Goal: Transaction & Acquisition: Download file/media

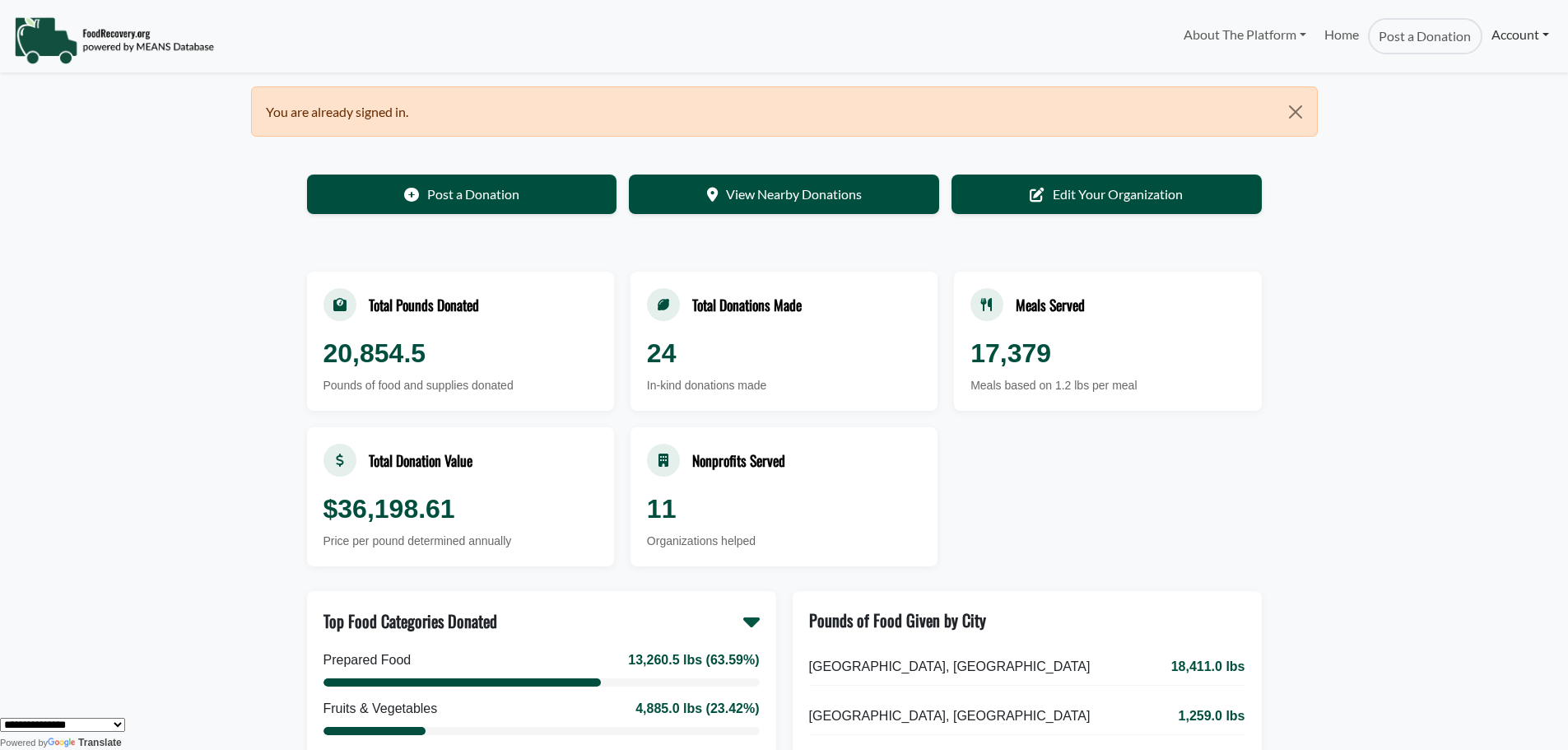
click at [1510, 35] on link "Account" at bounding box center [1520, 34] width 76 height 33
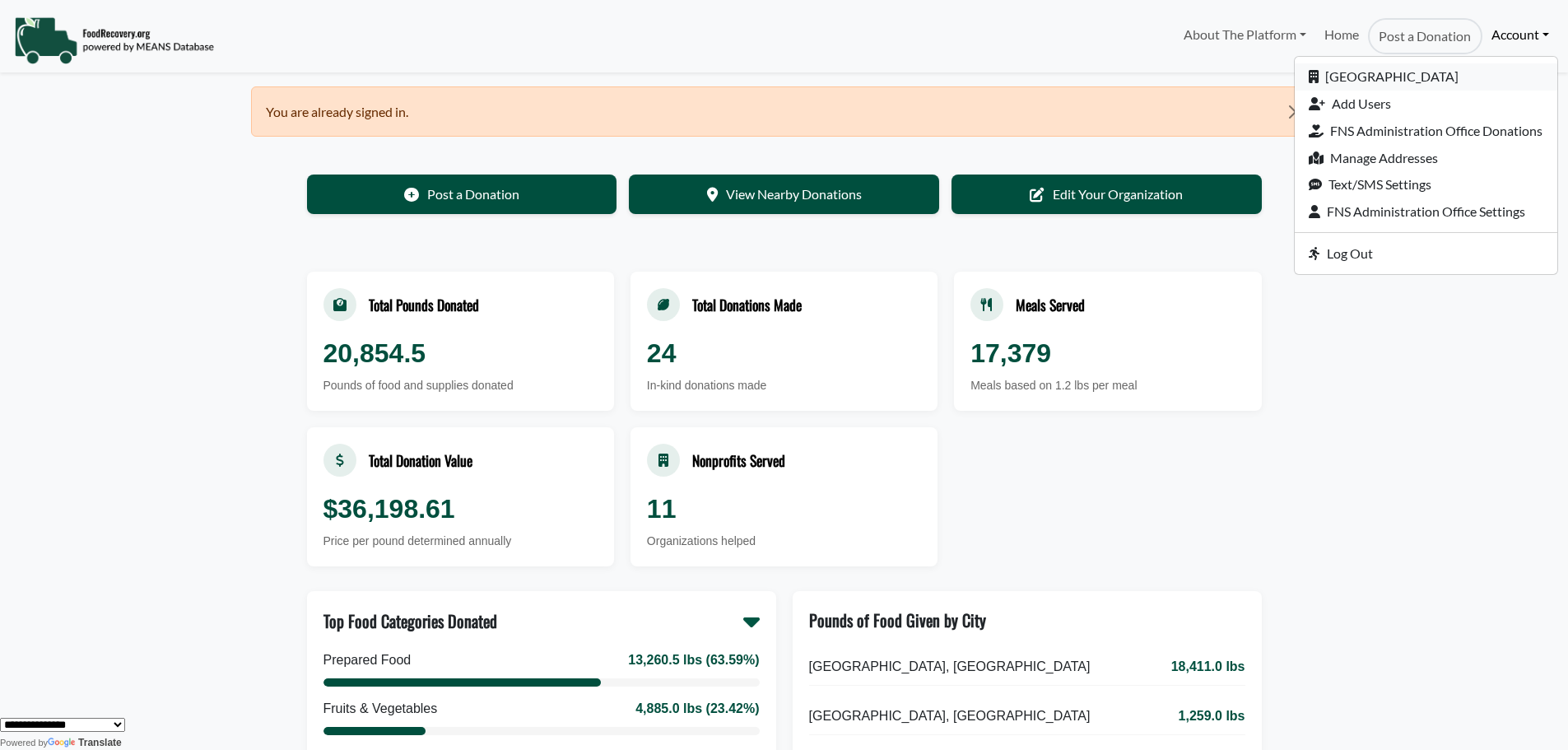
click at [1401, 74] on link "[GEOGRAPHIC_DATA]" at bounding box center [1426, 77] width 262 height 27
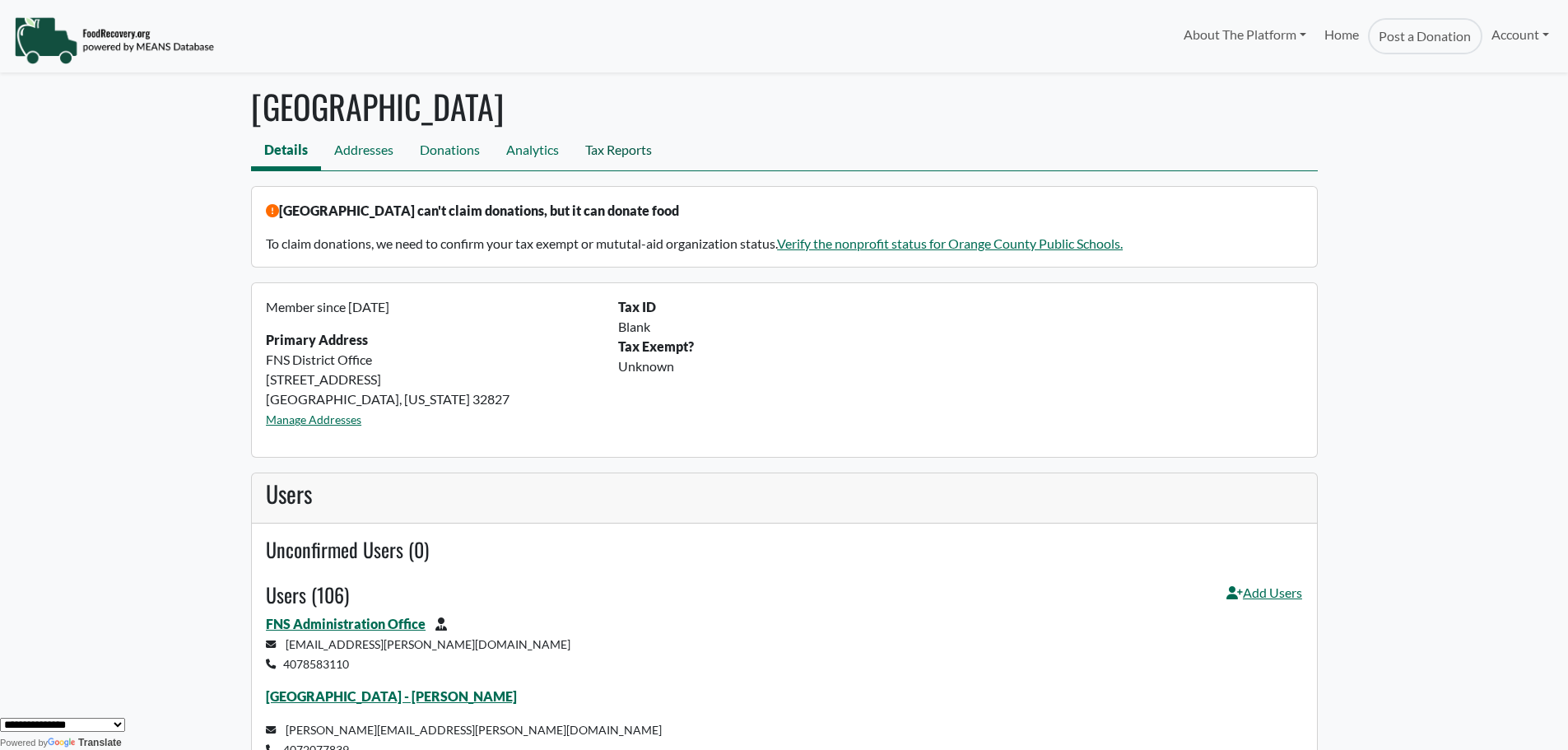
click at [605, 151] on link "Tax Reports" at bounding box center [618, 151] width 93 height 37
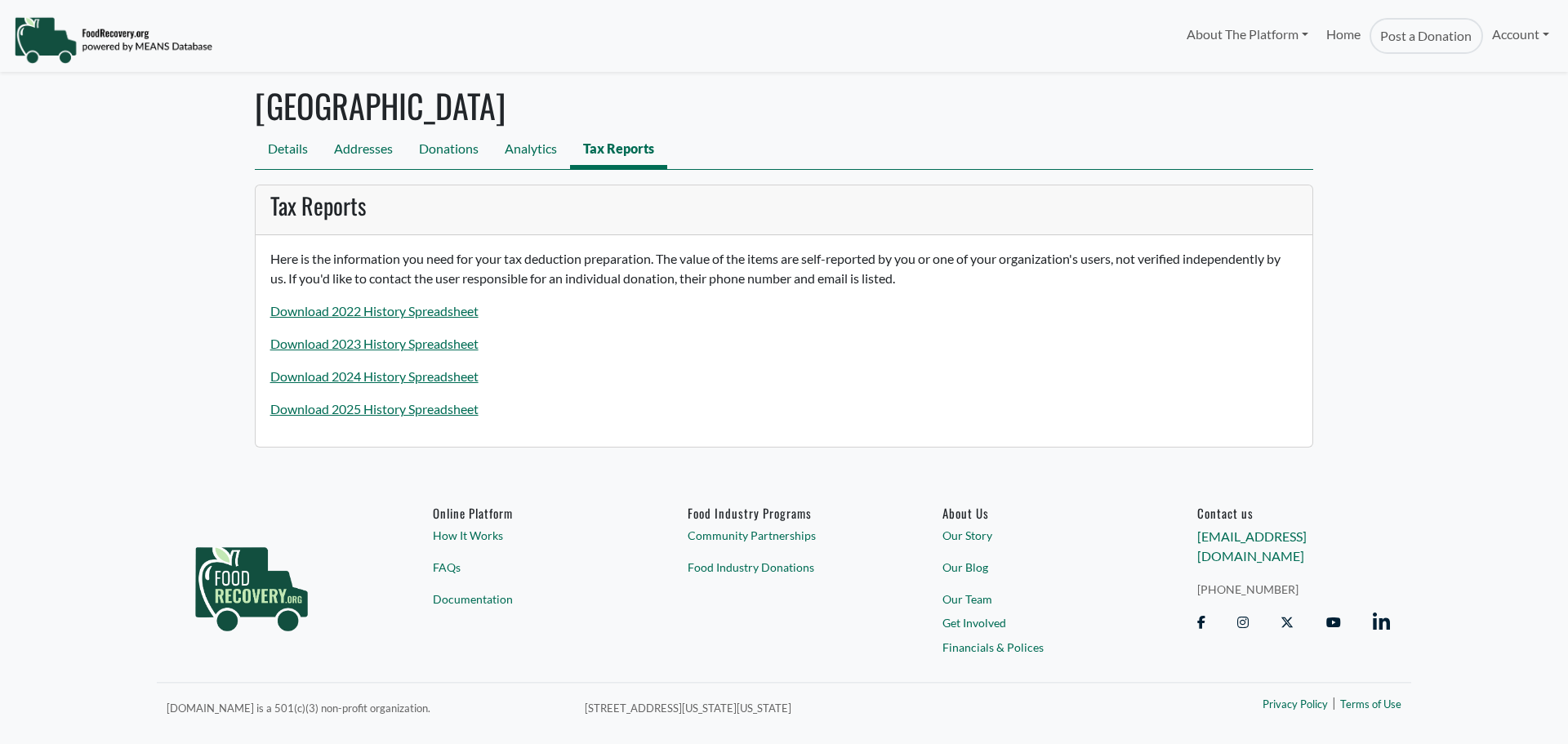
select select "Language Translate Widget"
click at [422, 414] on link "Download 2025 History Spreadsheet" at bounding box center [374, 409] width 208 height 16
